Goal: Register for event/course

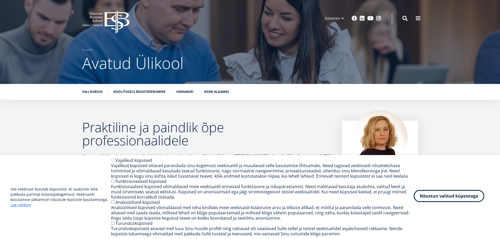
click at [469, 198] on button "Nõustun valitud küpsistega" at bounding box center [448, 196] width 71 height 12
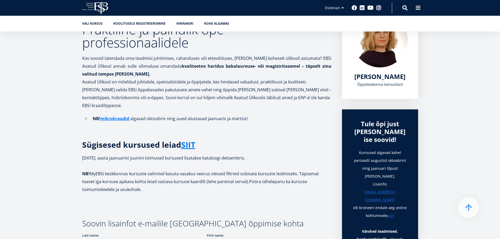
scroll to position [131, 0]
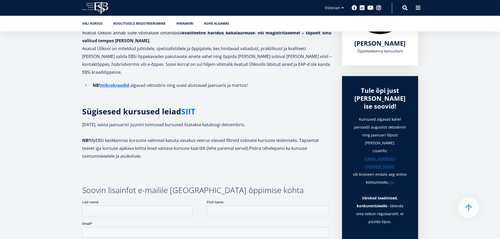
click at [188, 108] on link "SIIT" at bounding box center [188, 112] width 14 height 8
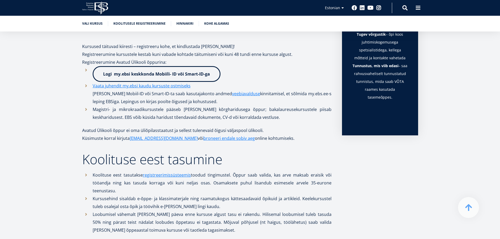
scroll to position [315, 0]
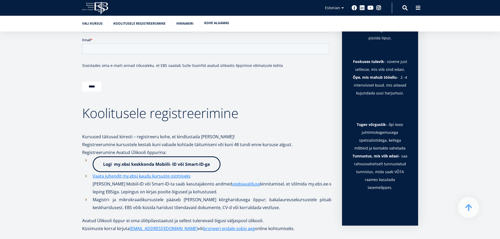
click at [220, 21] on link "Kohe algamas" at bounding box center [216, 22] width 25 height 5
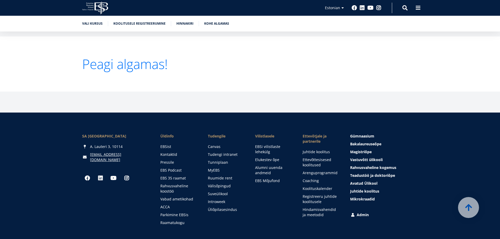
click at [156, 57] on link "Peagi algamas!" at bounding box center [125, 63] width 86 height 13
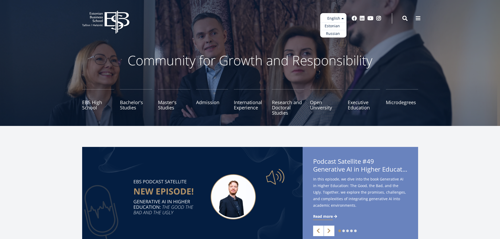
click at [337, 24] on link "Estonian" at bounding box center [333, 26] width 26 height 8
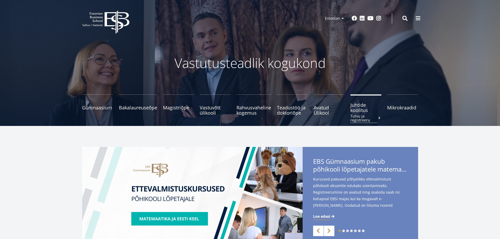
click at [363, 112] on span "Juhtide koolitus Tutvu ja registreeru" at bounding box center [365, 107] width 31 height 10
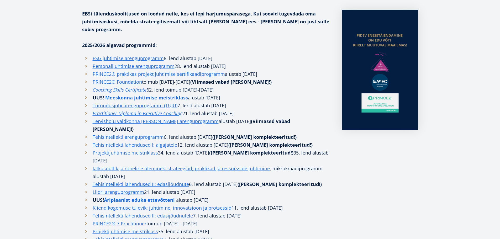
scroll to position [184, 0]
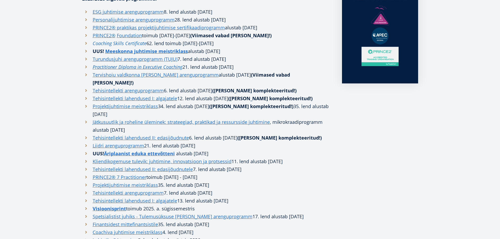
click at [128, 40] on em "Coaching Skills Certificate" at bounding box center [120, 43] width 54 height 6
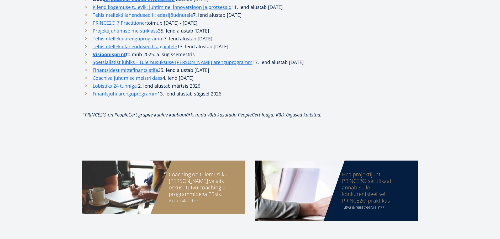
scroll to position [341, 0]
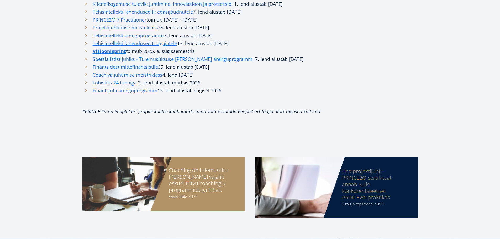
click at [207, 167] on div "Coaching on tulemusliku [PERSON_NAME] vajalik oskus! Tutvu coaching´u programmi…" at bounding box center [202, 180] width 66 height 26
